Goal: Information Seeking & Learning: Find specific fact

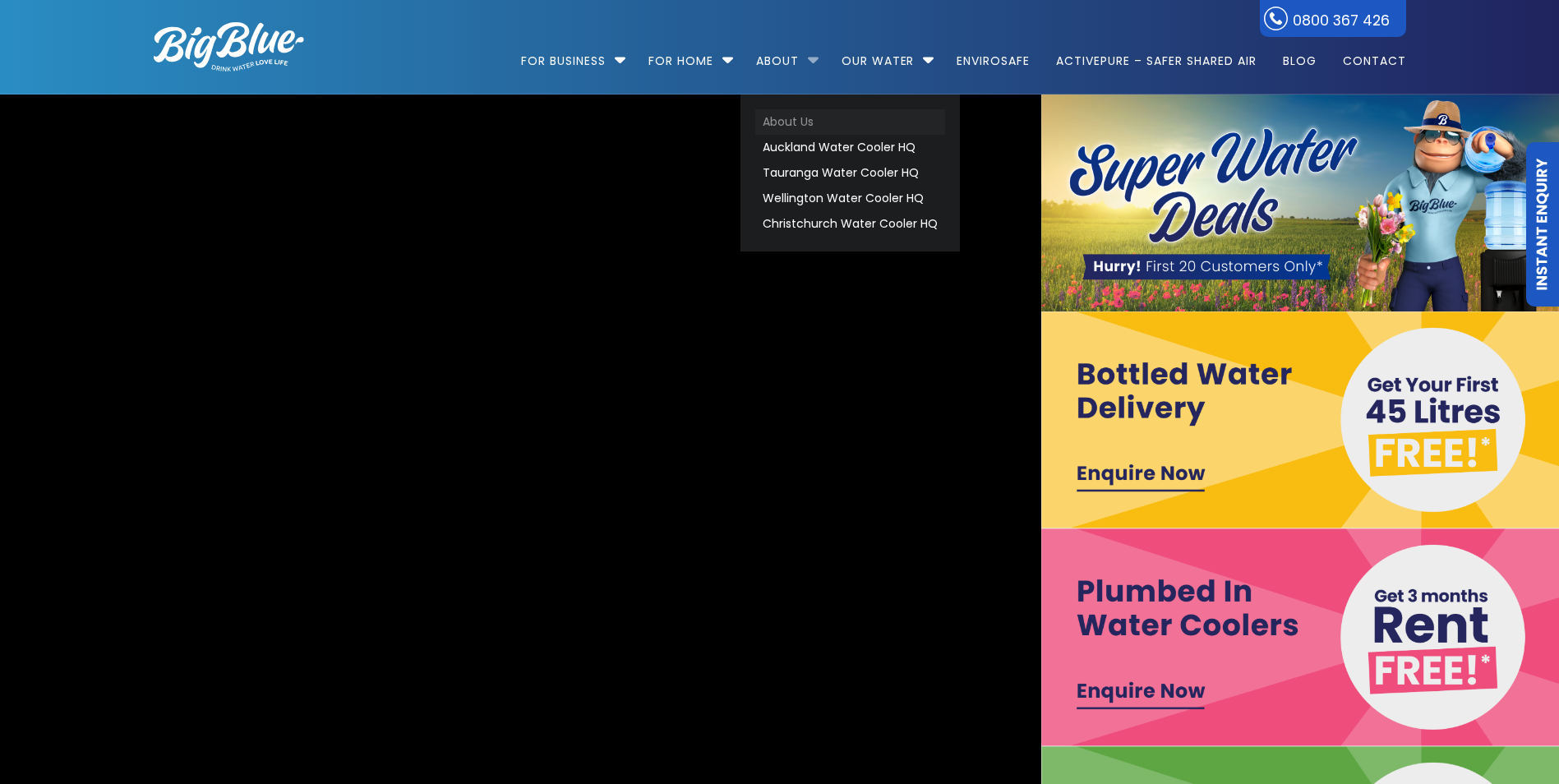
click at [788, 118] on link "About Us" at bounding box center [850, 122] width 189 height 25
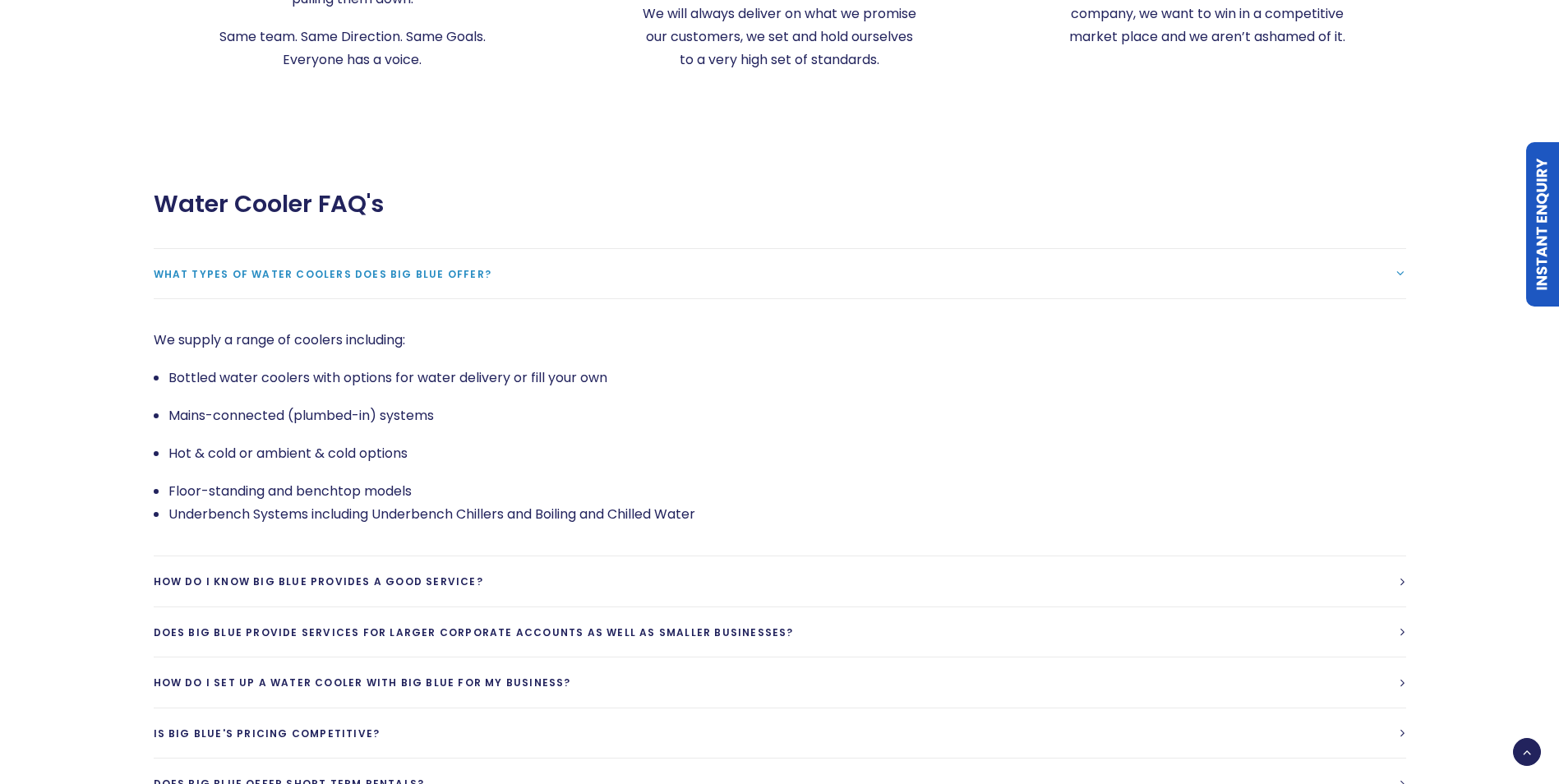
scroll to position [3533, 0]
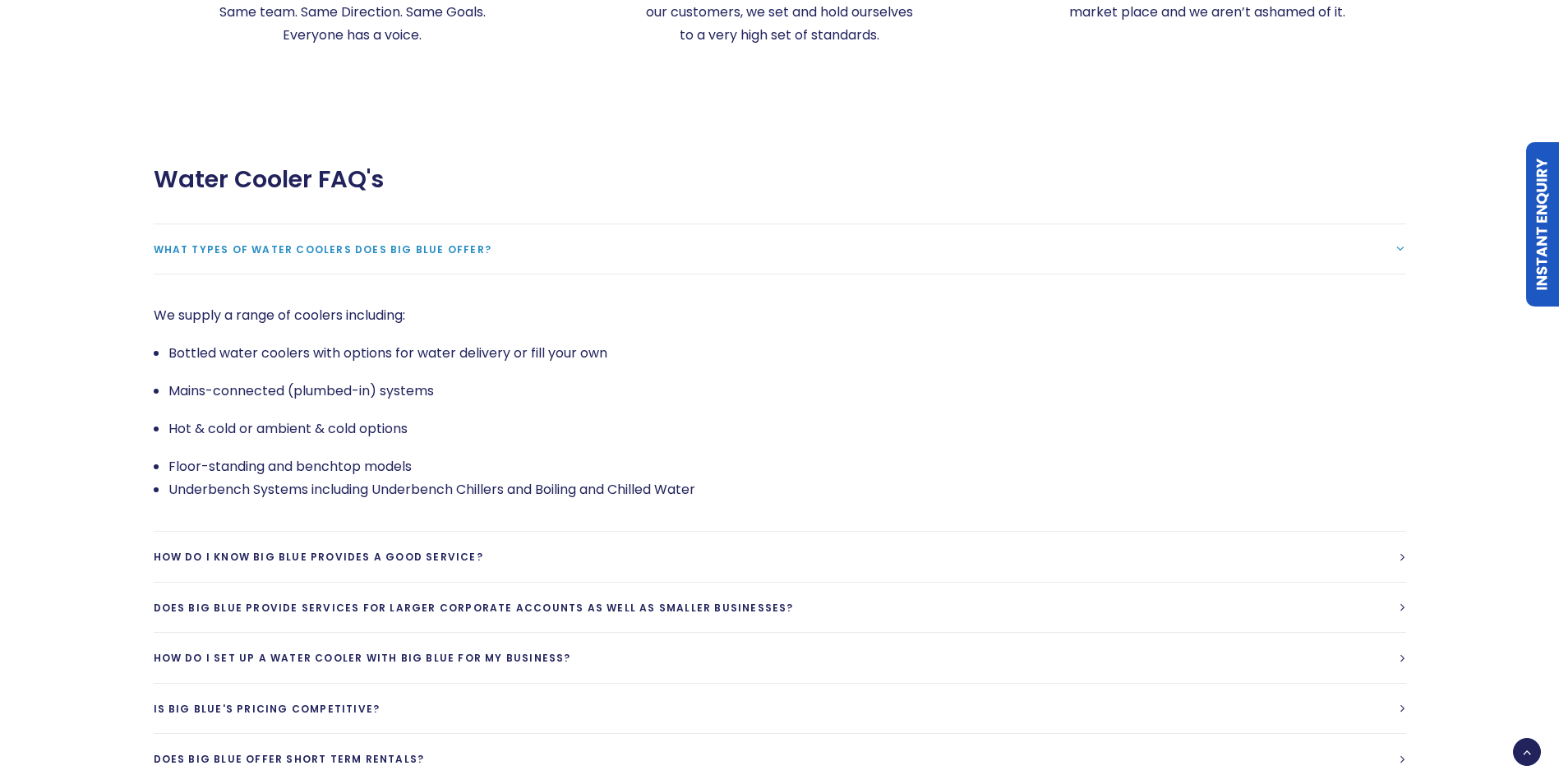
click at [143, 276] on div "Water Cooler FAQ's What types of water coolers does Big Blue offer? We supply a…" at bounding box center [765, 590] width 1282 height 851
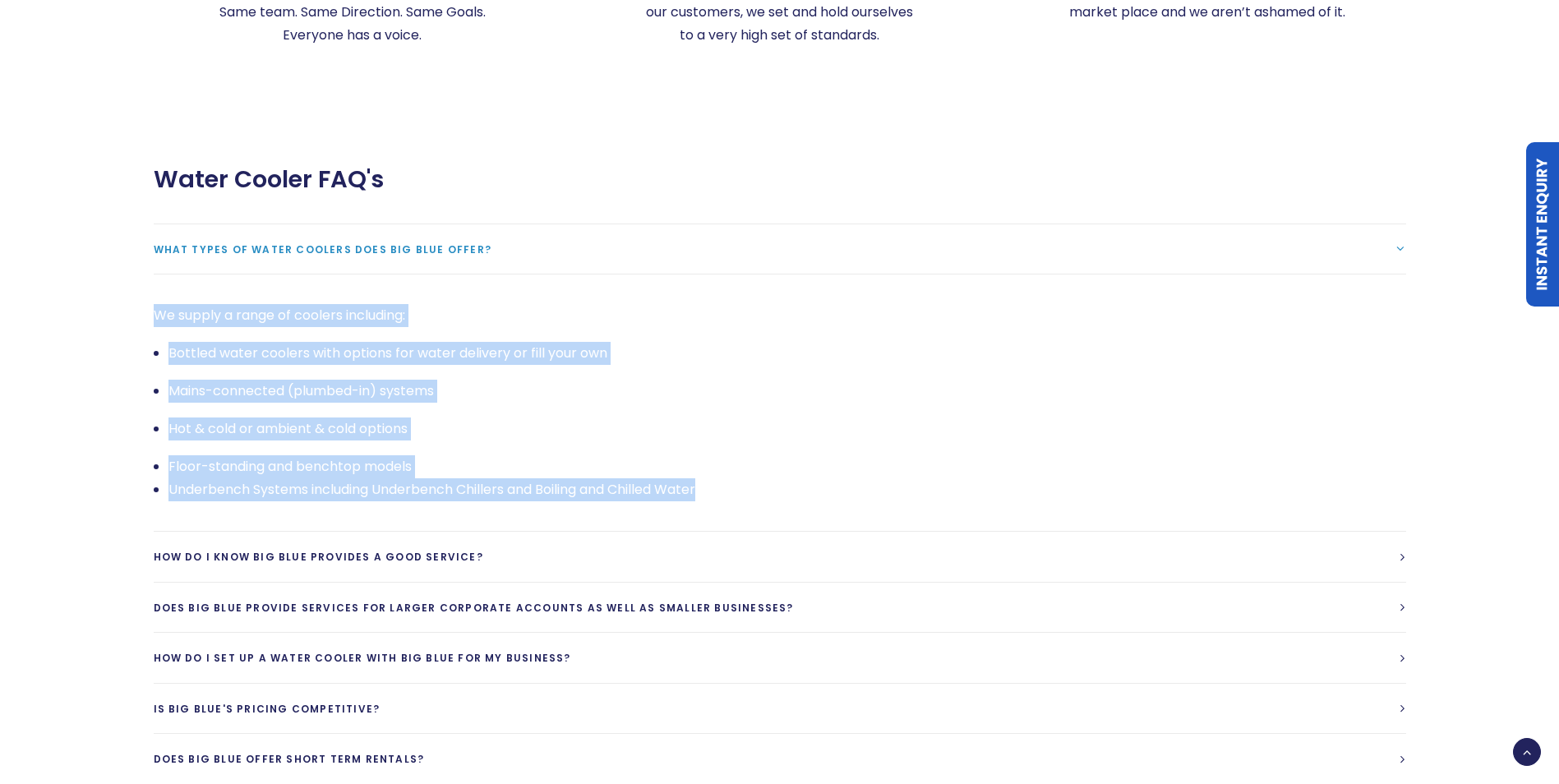
drag, startPoint x: 153, startPoint y: 271, endPoint x: 733, endPoint y: 456, distance: 608.8
click at [733, 456] on div "We supply a range of coolers including: Bottled water coolers with options for …" at bounding box center [780, 402] width 1253 height 197
copy div "We supply a range of coolers including: Bottled water coolers with options for …"
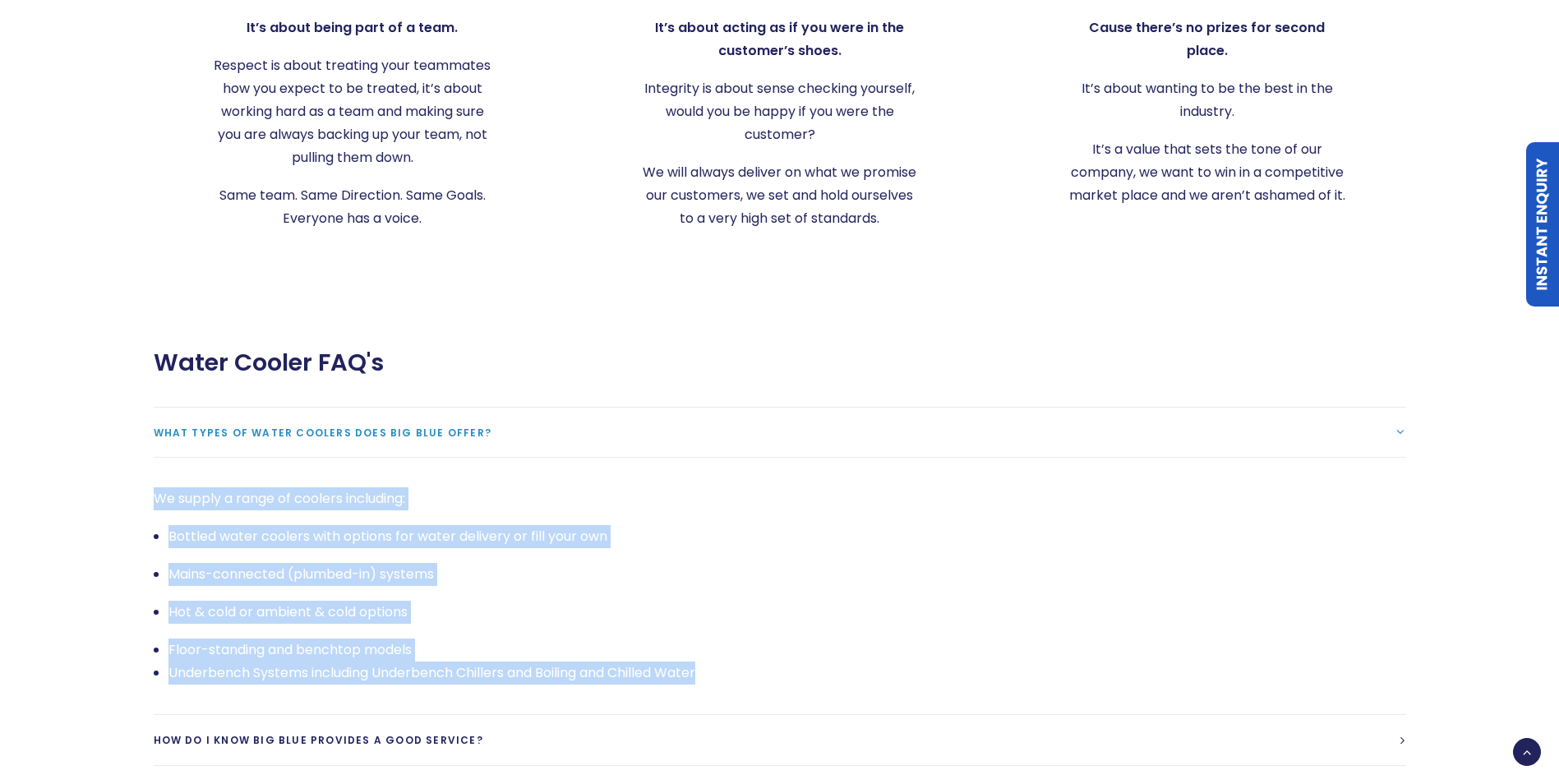
scroll to position [3205, 0]
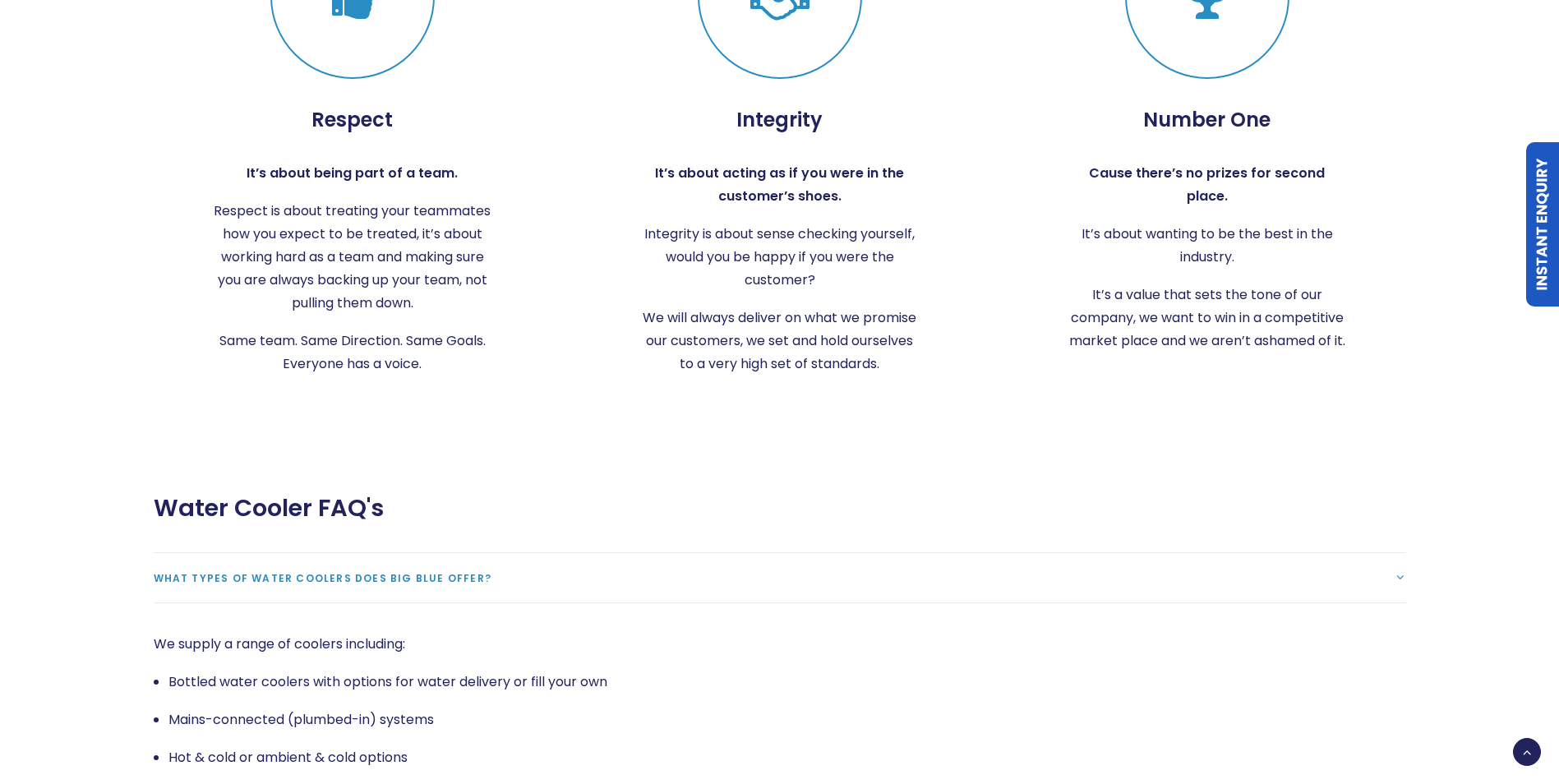
click at [608, 494] on div "Water Cooler FAQ's" at bounding box center [780, 508] width 1253 height 29
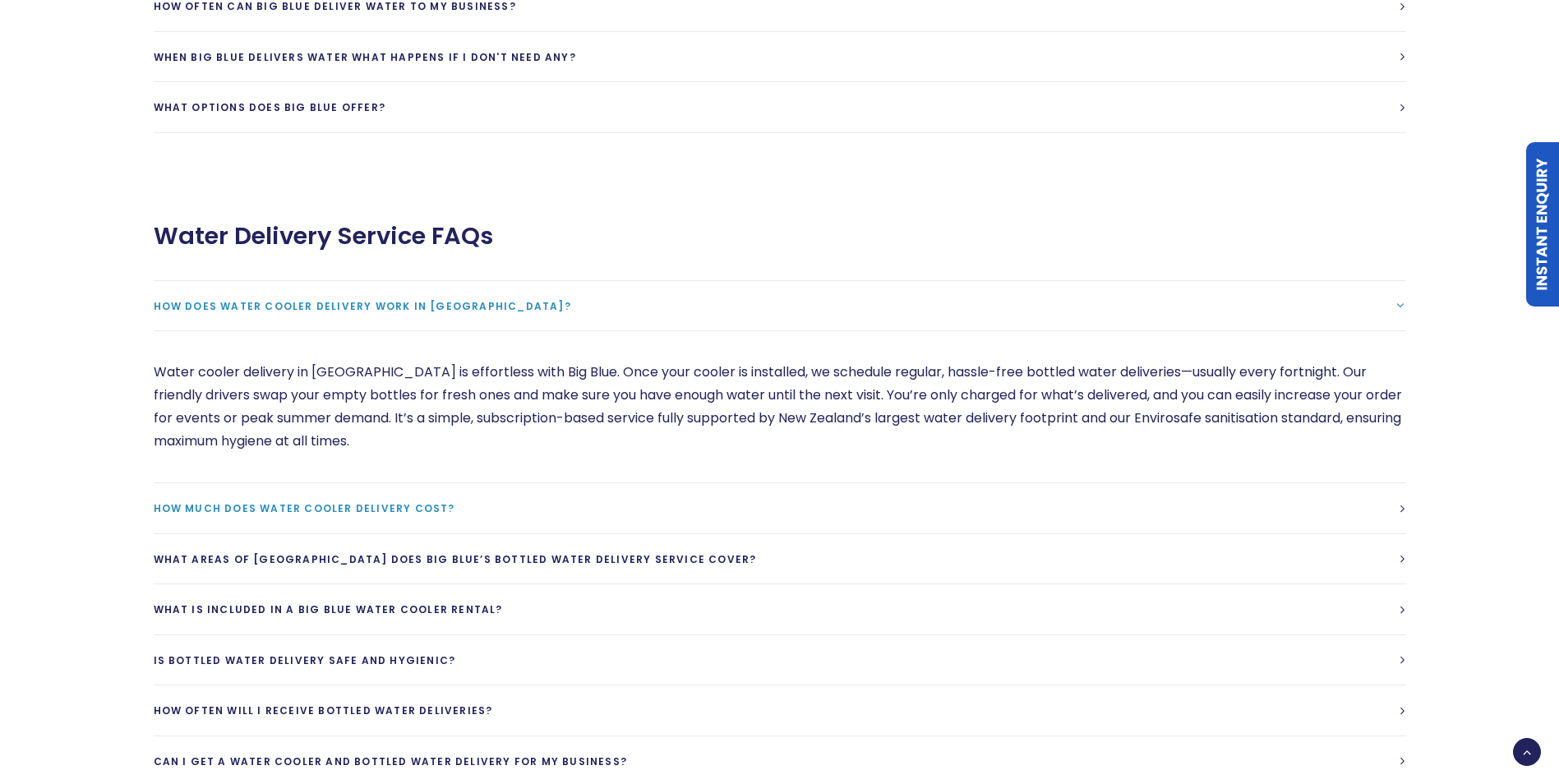
scroll to position [4437, 0]
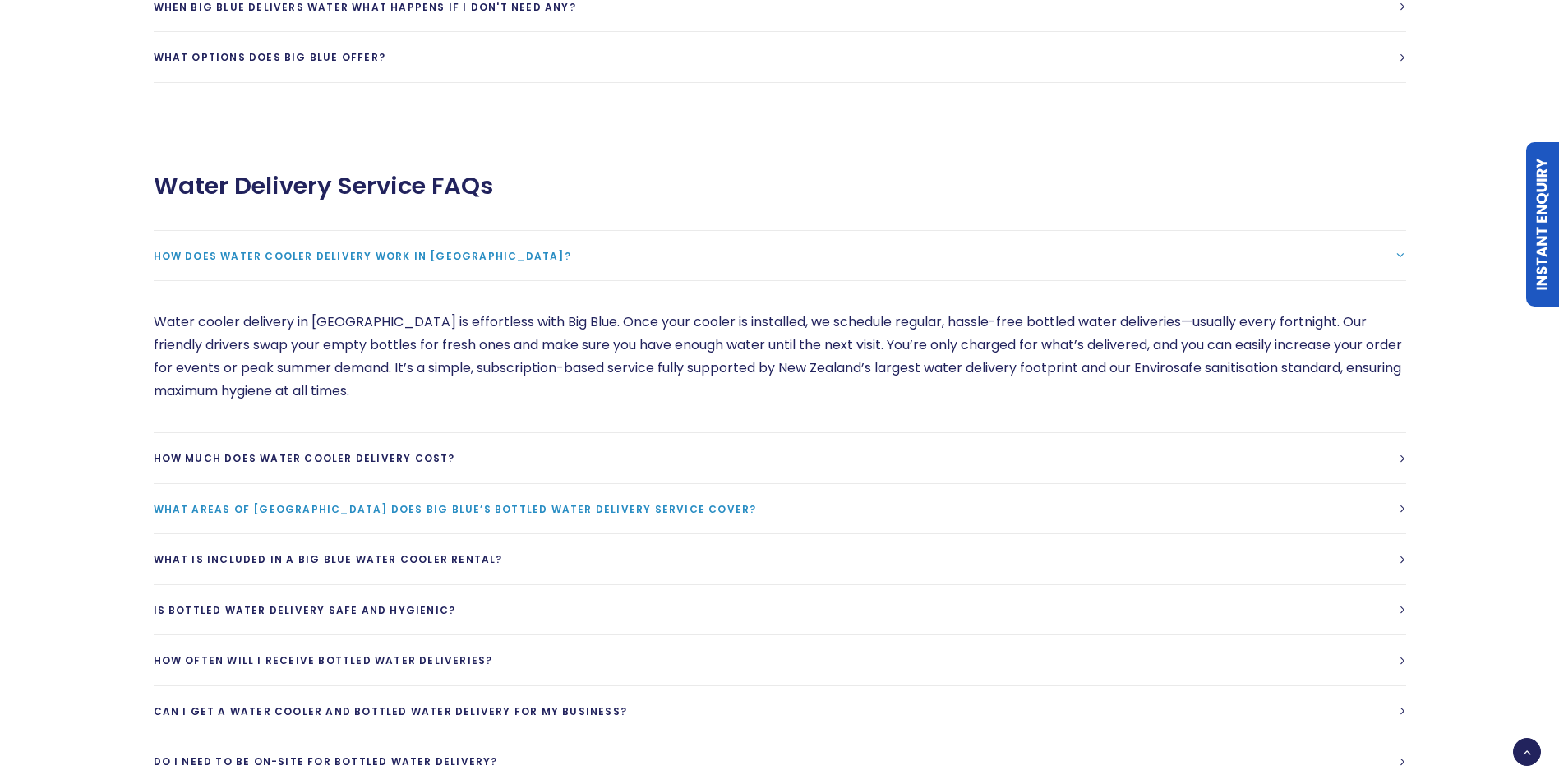
click at [757, 502] on span "What areas of [GEOGRAPHIC_DATA] does Big Blue’s bottled water delivery service …" at bounding box center [455, 509] width 603 height 14
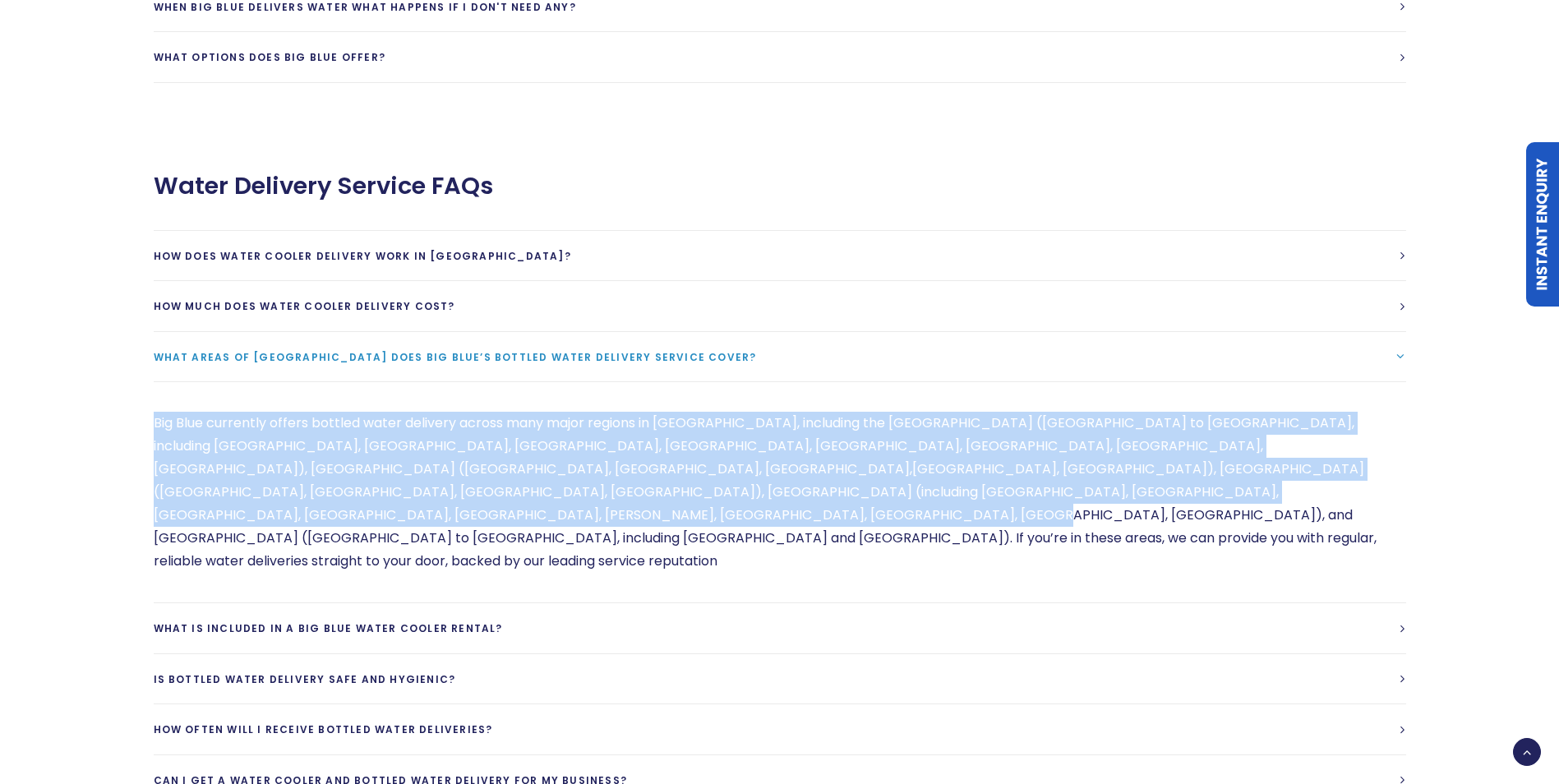
drag, startPoint x: 157, startPoint y: 382, endPoint x: 1290, endPoint y: 446, distance: 1134.8
click at [1290, 445] on p "Big Blue currently offers bottled water delivery across many major regions in […" at bounding box center [780, 492] width 1253 height 161
copy p "Big Blue currently offers bottled water delivery across many major regions in […"
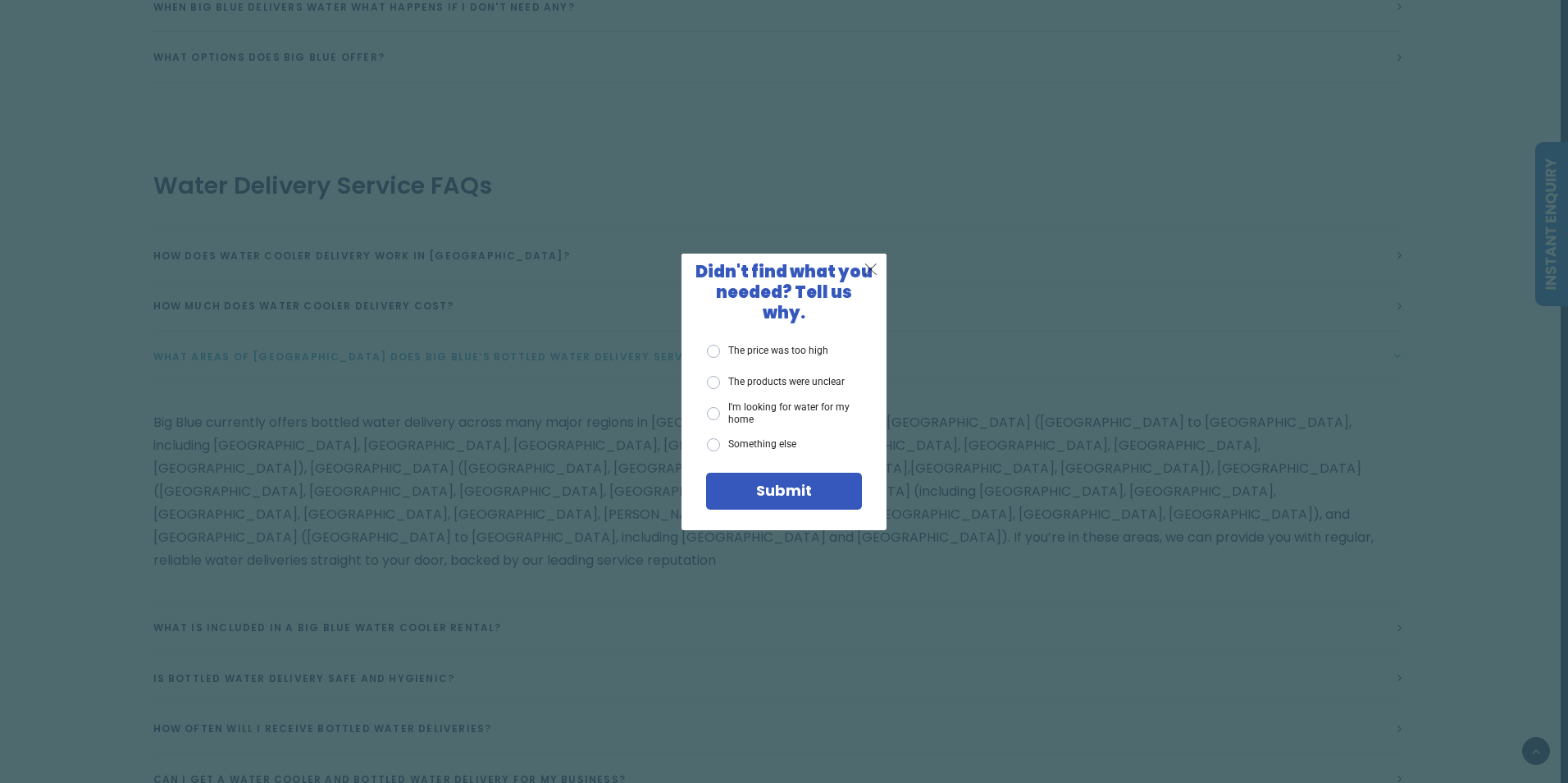
click at [874, 276] on span "X" at bounding box center [871, 269] width 14 height 20
